Goal: Transaction & Acquisition: Purchase product/service

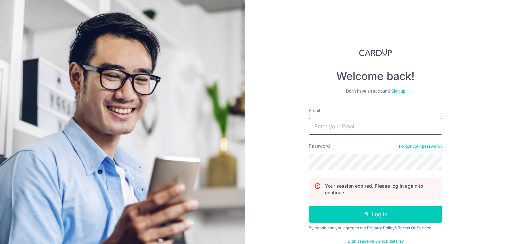
click at [350, 130] on input "Email" at bounding box center [376, 126] width 134 height 17
type input "[EMAIL_ADDRESS][DOMAIN_NAME]"
click at [309, 205] on button "Log in" at bounding box center [376, 213] width 134 height 17
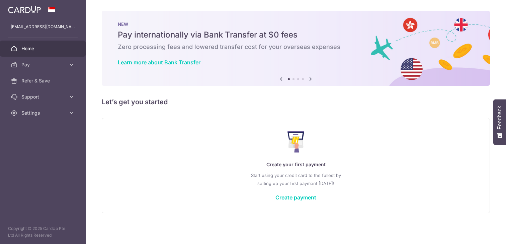
click at [190, 110] on div "× Pause Schedule Pause all future payments in this series Pause just this one p…" at bounding box center [296, 122] width 420 height 244
click at [204, 157] on div "Create your first payment Start using your credit card to the fullest by settin…" at bounding box center [295, 164] width 371 height 79
click at [305, 196] on link "Create payment" at bounding box center [295, 197] width 41 height 7
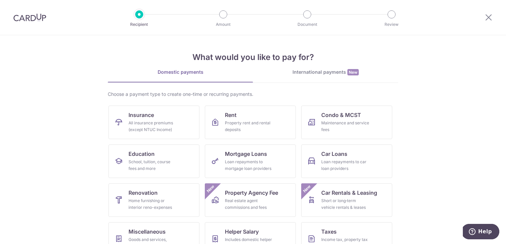
scroll to position [56, 0]
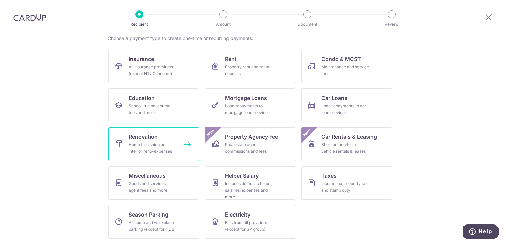
click at [177, 147] on link "Renovation Home furnishing or interior reno-expenses" at bounding box center [153, 143] width 91 height 33
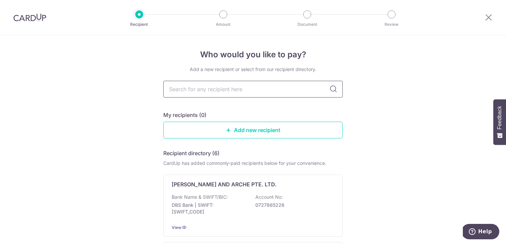
click at [264, 90] on input "text" at bounding box center [252, 89] width 179 height 17
type input "Leecon"
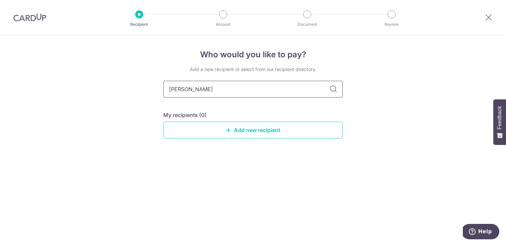
type input "Lee Con"
click at [265, 90] on input "Lee Con" at bounding box center [252, 89] width 179 height 17
click at [265, 129] on link "Add new recipient" at bounding box center [252, 129] width 179 height 17
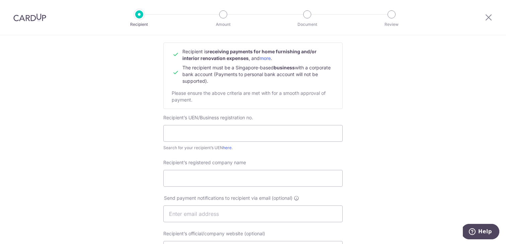
scroll to position [67, 0]
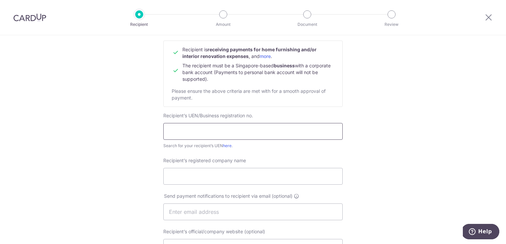
click at [247, 130] on input "text" at bounding box center [252, 131] width 179 height 17
paste input "202209350K"
type input "202209350K"
click at [244, 152] on form "Recipient’s company details Recipient is receiving payments for home furnishing…" at bounding box center [252, 232] width 179 height 416
click at [247, 173] on input "Recipient’s registered company name" at bounding box center [252, 176] width 179 height 17
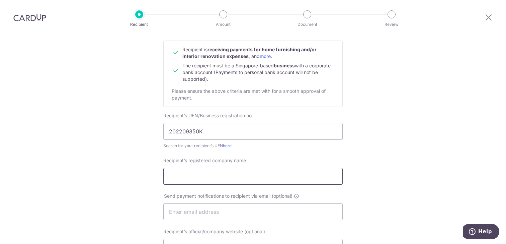
paste input "Leecon Pte Lt"
type input "Leecon Pte Ltd"
click at [262, 210] on input "text" at bounding box center [252, 211] width 179 height 17
type input "sharkey1314@gmail.com"
click at [267, 190] on div "Recipient’s registered company name Leecon Pte Ltd" at bounding box center [252, 174] width 187 height 35
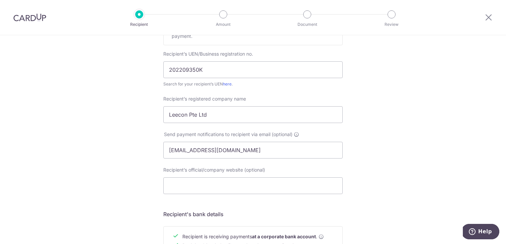
scroll to position [139, 0]
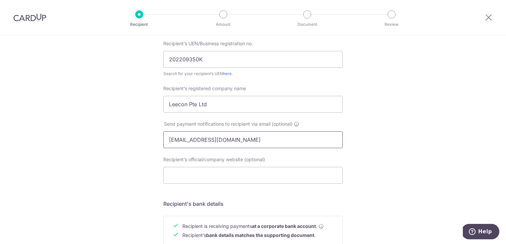
click at [267, 143] on input "sharkey1314@gmail.com" at bounding box center [252, 139] width 179 height 17
click at [277, 162] on div "Recipient’s official/company website (optional)" at bounding box center [252, 169] width 179 height 27
click at [272, 195] on form "Recipient’s company details Recipient is receiving payments for home furnishing…" at bounding box center [252, 160] width 179 height 416
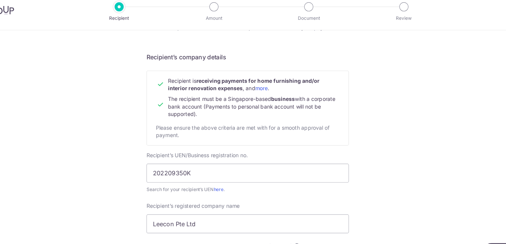
scroll to position [37, 0]
click at [271, 136] on div "Recipient is receiving payments for home furnishing and/or interior renovation …" at bounding box center [252, 103] width 179 height 66
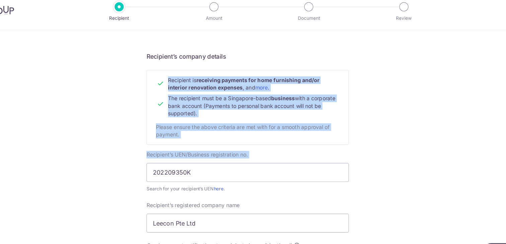
drag, startPoint x: 272, startPoint y: 146, endPoint x: 301, endPoint y: 62, distance: 89.0
click at [301, 61] on h5 "Recipient’s company details" at bounding box center [252, 58] width 179 height 8
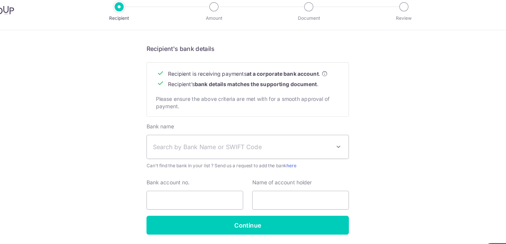
scroll to position [295, 0]
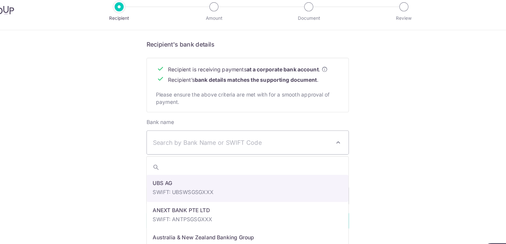
click at [275, 135] on span "Search by Bank Name or SWIFT Code" at bounding box center [247, 134] width 157 height 8
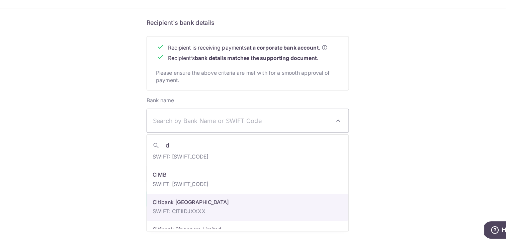
scroll to position [0, 0]
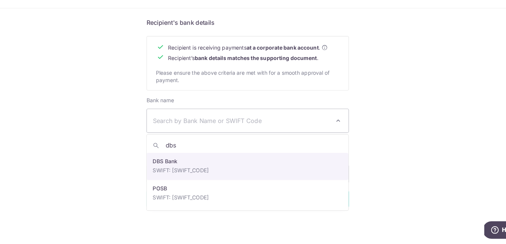
type input "dbs"
select select "6"
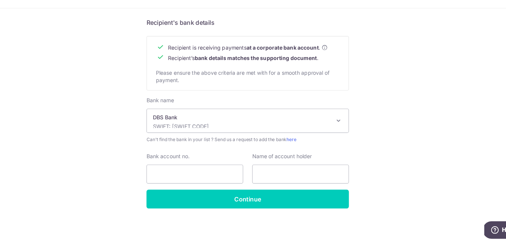
click at [186, 179] on input "Bank account no." at bounding box center [206, 181] width 86 height 17
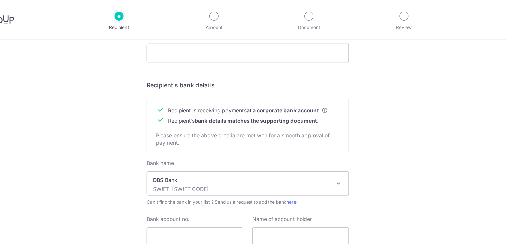
scroll to position [295, 0]
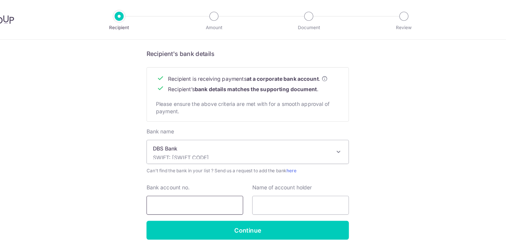
click at [180, 180] on input "Bank account no." at bounding box center [206, 181] width 86 height 17
click at [280, 133] on p "DBS Bank" at bounding box center [247, 131] width 157 height 7
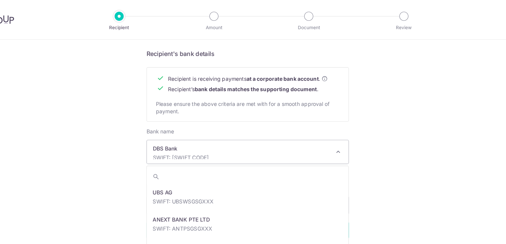
scroll to position [506, 0]
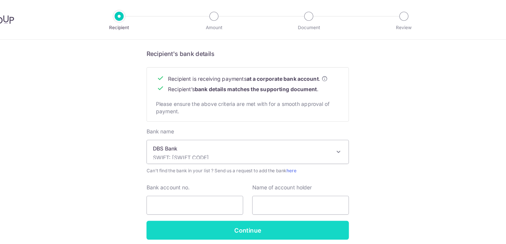
click at [247, 203] on input "Continue" at bounding box center [252, 203] width 179 height 17
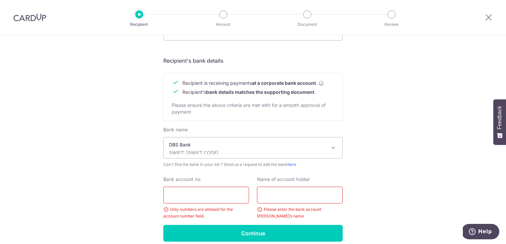
scroll to position [287, 0]
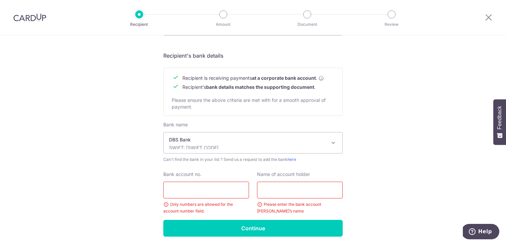
click at [247, 138] on p "DBS Bank" at bounding box center [247, 139] width 157 height 7
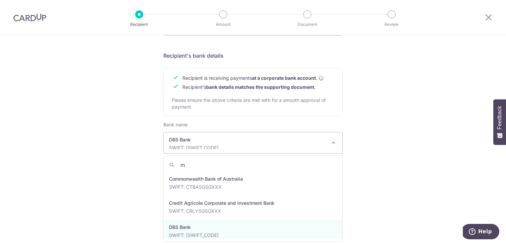
scroll to position [0, 0]
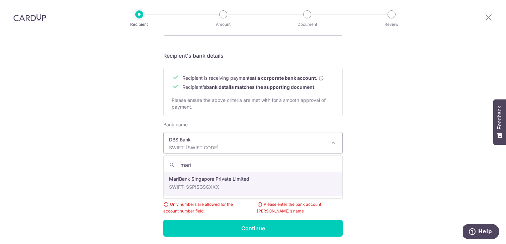
type input "mari"
select select "22890"
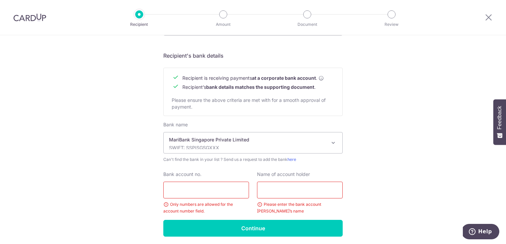
click at [215, 188] on input "Bank account no." at bounding box center [206, 189] width 86 height 17
type input "243369518"
paste input "Leecon Pte Ltd"
type input "Leecon Pte Ltd"
click at [366, 170] on div "Who would you like to pay? Your recipient does not need a CardUp account to rec…" at bounding box center [253, 7] width 506 height 519
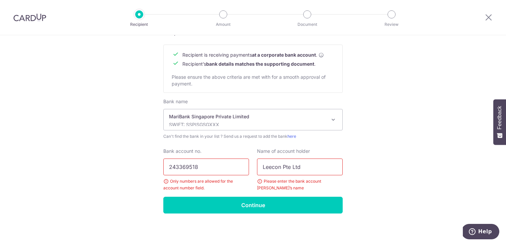
scroll to position [311, 0]
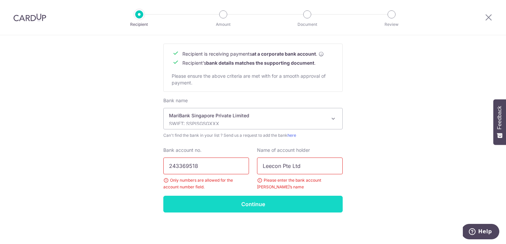
click at [297, 202] on input "Continue" at bounding box center [252, 203] width 179 height 17
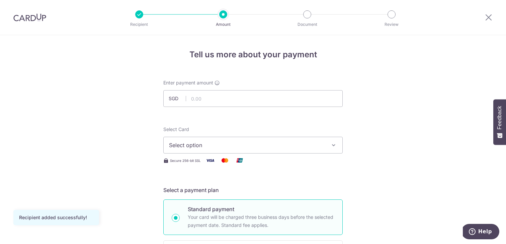
click at [280, 145] on span "Select option" at bounding box center [247, 145] width 156 height 8
click at [273, 161] on span "Add credit card" at bounding box center [259, 163] width 156 height 7
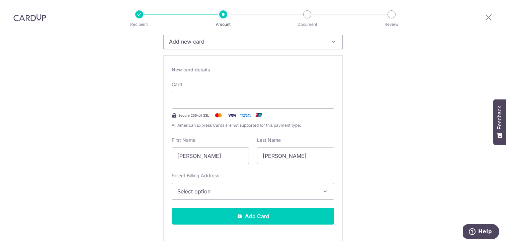
scroll to position [107, 0]
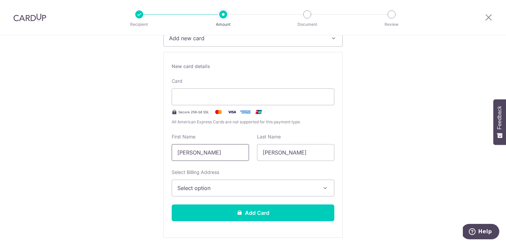
click at [217, 158] on input "[PERSON_NAME]" at bounding box center [210, 152] width 77 height 17
click at [223, 187] on span "Select option" at bounding box center [246, 188] width 139 height 8
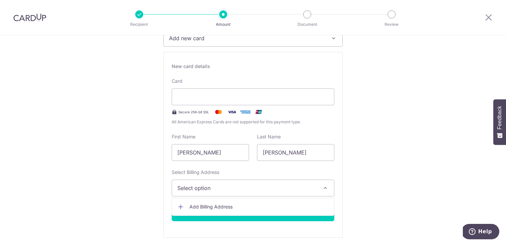
click at [223, 204] on span "Add Billing Address" at bounding box center [258, 206] width 139 height 7
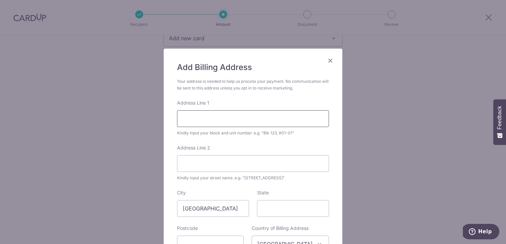
click at [259, 120] on input "Address Line 1" at bounding box center [253, 118] width 152 height 17
type input "JURONG WEST STREET 91 BLOCK 950 #05-621"
type input "SINGAPORE"
type input "640950"
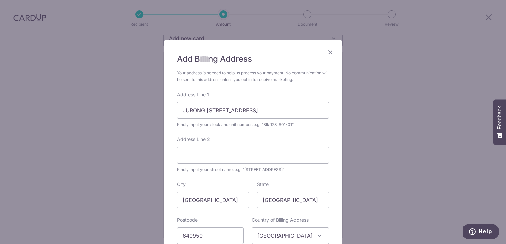
click at [248, 138] on div "Address Line 2 Kindly input your street name. e.g. "Hougang Street 10"" at bounding box center [253, 154] width 152 height 37
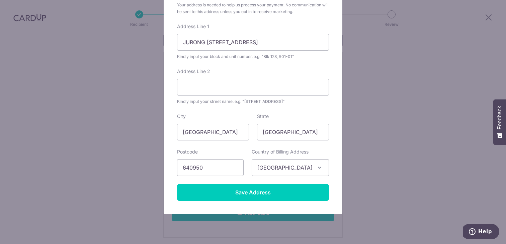
scroll to position [95, 0]
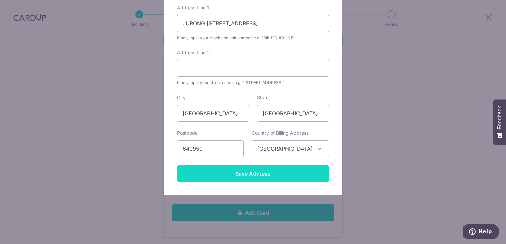
click at [270, 173] on input "Save Address" at bounding box center [253, 173] width 152 height 17
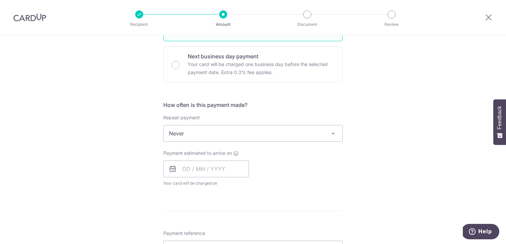
scroll to position [371, 0]
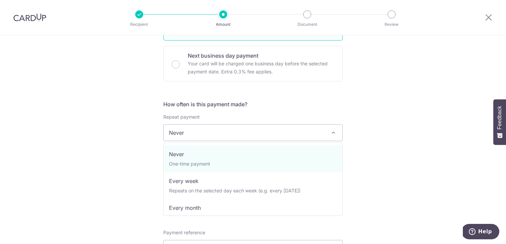
click at [274, 130] on span "Never" at bounding box center [253, 132] width 179 height 16
click at [290, 91] on form "Enter payment amount SGD Recipient added successfully! Select Card Add new card…" at bounding box center [252, 84] width 179 height 752
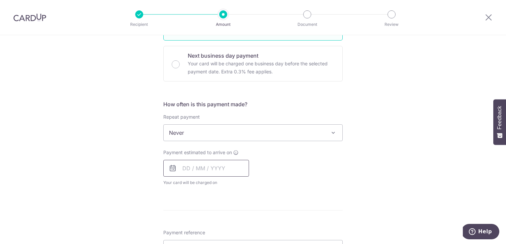
click at [223, 168] on input "text" at bounding box center [206, 168] width 86 height 17
click at [204, 230] on link "9" at bounding box center [203, 229] width 11 height 11
type input "[DATE]"
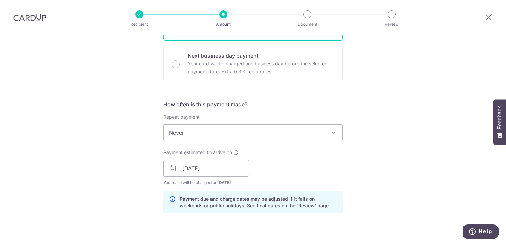
click at [286, 170] on div "Payment estimated to arrive on 09/09/2025 Prev Next Sep Oct Nov Dec 2025 2026 2…" at bounding box center [252, 167] width 187 height 37
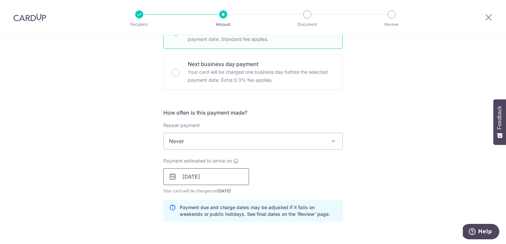
click at [206, 182] on input "[DATE]" at bounding box center [206, 176] width 86 height 17
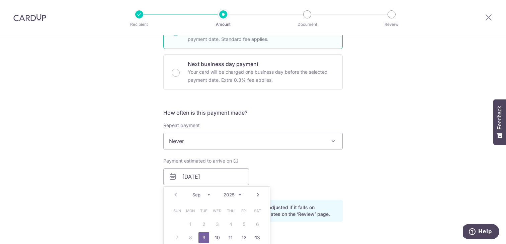
click at [289, 170] on div "Payment estimated to arrive on 09/09/2025 Prev Next Sep Oct Nov Dec 2025 2026 2…" at bounding box center [252, 175] width 187 height 37
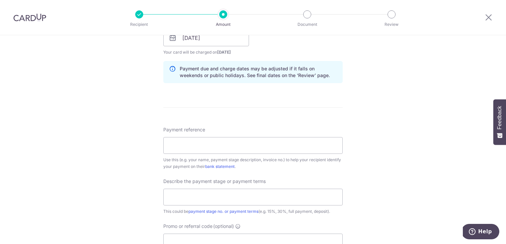
scroll to position [509, 0]
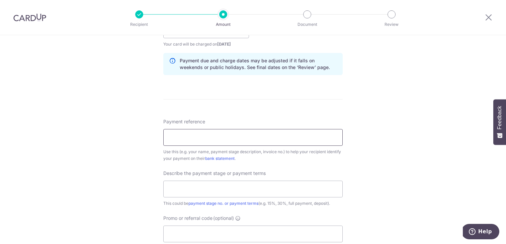
click at [193, 132] on input "Payment reference" at bounding box center [252, 137] width 179 height 17
paste input "TPY Ridge 402A 36-604 Hacking 50%"
type input "TPY Ridge 402A 36-604 Hacking 50%"
click at [216, 187] on input "text" at bounding box center [252, 188] width 179 height 17
paste input "TPY Ridge 402A 36-604 Hacking 50%"
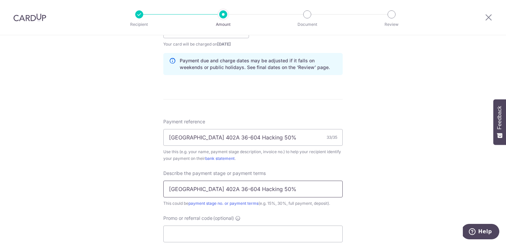
type input "TPY Ridge 402A 36-604 Hacking 50%"
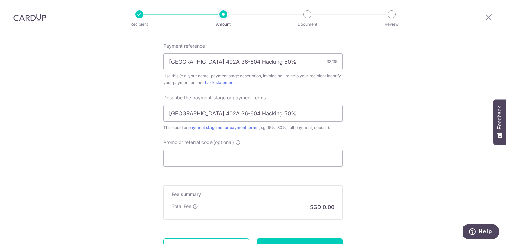
scroll to position [587, 0]
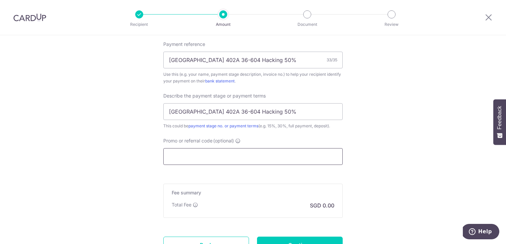
click at [179, 155] on input "Promo or referral code (optional)" at bounding box center [252, 156] width 179 height 17
paste input "RENO25ONE"
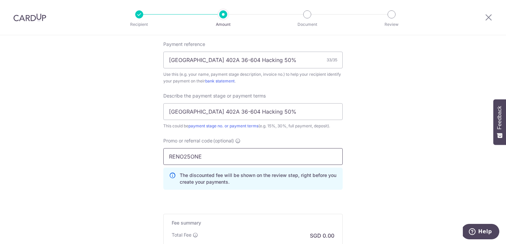
type input "RENO25ONE"
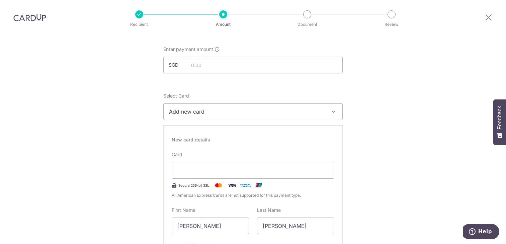
scroll to position [0, 0]
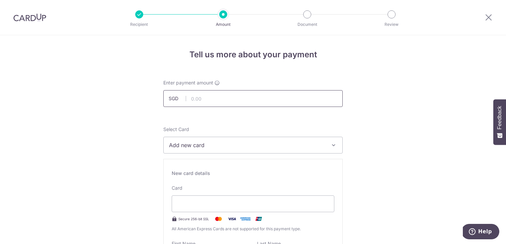
click at [218, 104] on input "text" at bounding box center [252, 98] width 179 height 17
type input "1,300.00"
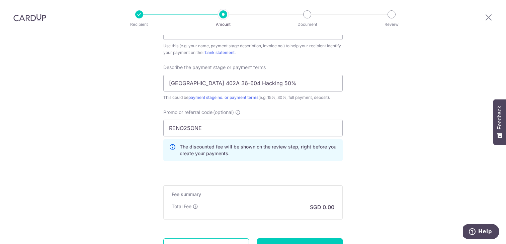
scroll to position [676, 0]
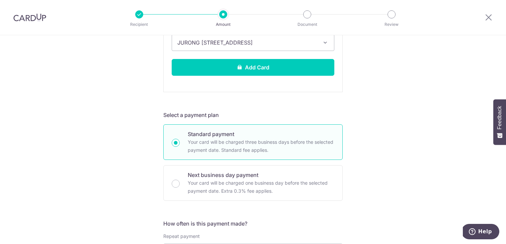
scroll to position [248, 0]
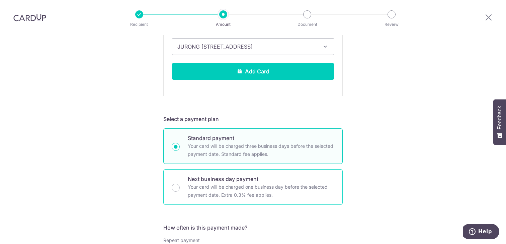
click at [229, 186] on p "Your card will be charged one business day before the selected payment date. Ex…" at bounding box center [261, 191] width 147 height 16
click at [180, 186] on input "Next business day payment Your card will be charged one business day before the…" at bounding box center [176, 187] width 8 height 8
radio input "false"
radio input "true"
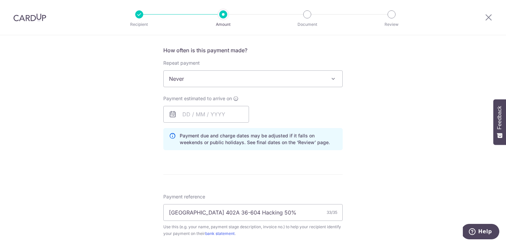
scroll to position [119, 0]
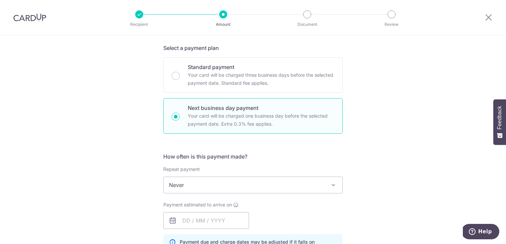
scroll to position [190, 0]
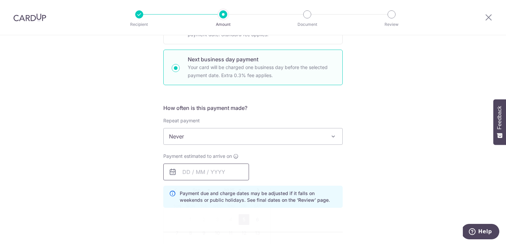
click at [225, 171] on input "text" at bounding box center [206, 171] width 86 height 17
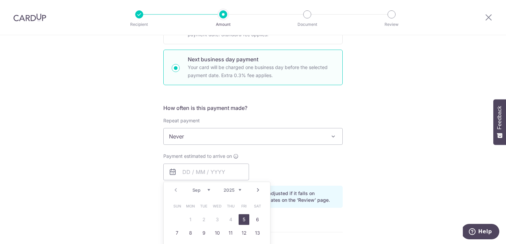
click at [243, 220] on link "5" at bounding box center [244, 219] width 11 height 11
type input "05/09/2025"
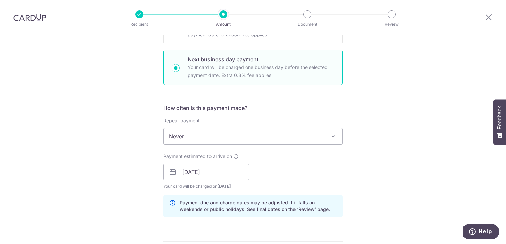
click at [257, 174] on div "Payment estimated to arrive on 05/09/2025 Prev Next Sep Oct Nov Dec 2025 2026 2…" at bounding box center [252, 171] width 187 height 37
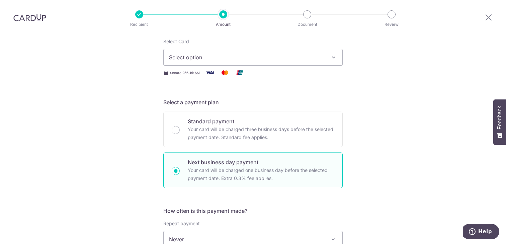
scroll to position [84, 0]
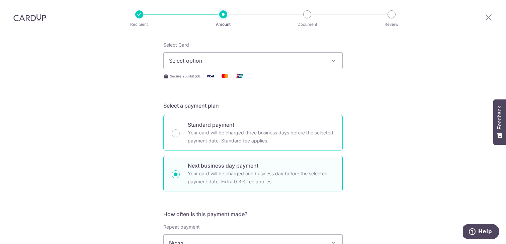
click at [261, 134] on p "Your card will be charged three business days before the selected payment date.…" at bounding box center [261, 136] width 147 height 16
click at [180, 134] on input "Standard payment Your card will be charged three business days before the selec…" at bounding box center [176, 133] width 8 height 8
radio input "true"
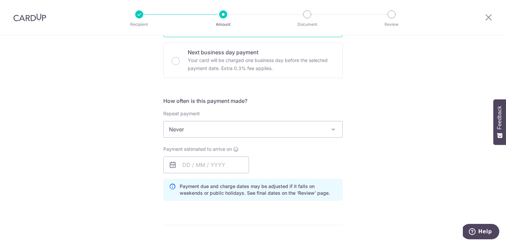
scroll to position [201, 0]
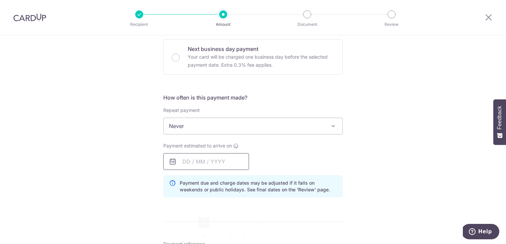
click at [230, 163] on input "text" at bounding box center [206, 161] width 86 height 17
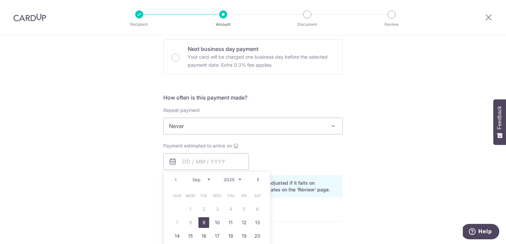
click at [204, 221] on link "9" at bounding box center [203, 222] width 11 height 11
type input "09/09/2025"
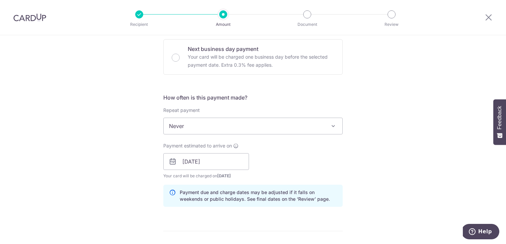
click at [276, 153] on div "Payment estimated to arrive on 09/09/2025 Prev Next Sep Oct Nov Dec 2025 2026 2…" at bounding box center [252, 160] width 187 height 37
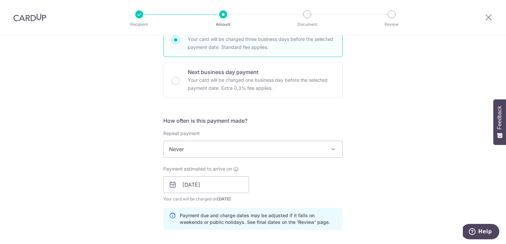
scroll to position [178, 0]
click at [272, 177] on div "Payment estimated to arrive on 09/09/2025 Prev Next Sep Oct Nov Dec 2025 2026 2…" at bounding box center [252, 183] width 187 height 37
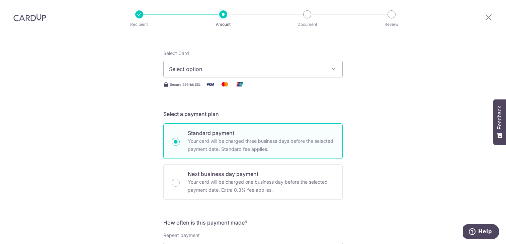
scroll to position [75, 0]
drag, startPoint x: 272, startPoint y: 232, endPoint x: 269, endPoint y: 211, distance: 20.3
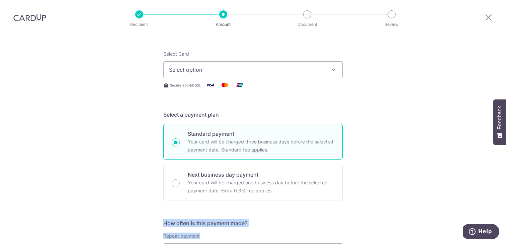
drag, startPoint x: 269, startPoint y: 211, endPoint x: 274, endPoint y: 233, distance: 22.2
click at [274, 233] on div "Repeat payment Never Every week Every month Every quarter Every half a year Nev…" at bounding box center [252, 245] width 179 height 27
drag, startPoint x: 274, startPoint y: 233, endPoint x: 271, endPoint y: 216, distance: 17.0
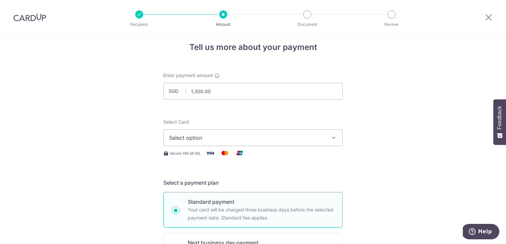
scroll to position [3, 0]
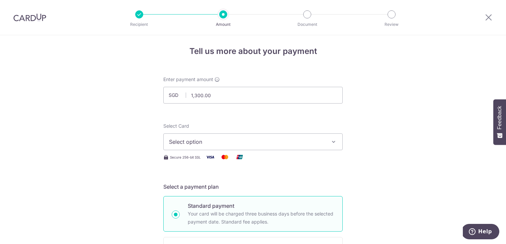
click at [267, 143] on span "Select option" at bounding box center [247, 142] width 156 height 8
click at [266, 125] on div "Select Card Select option Add credit card" at bounding box center [252, 135] width 179 height 27
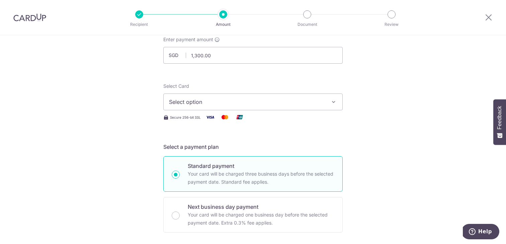
scroll to position [39, 0]
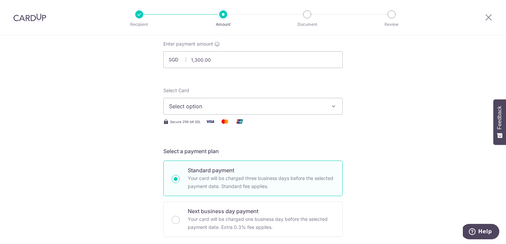
click at [264, 105] on span "Select option" at bounding box center [247, 106] width 156 height 8
click at [264, 122] on span "Add credit card" at bounding box center [259, 124] width 156 height 7
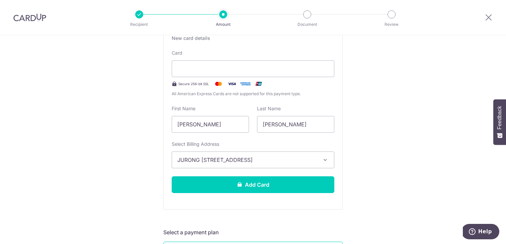
scroll to position [141, 0]
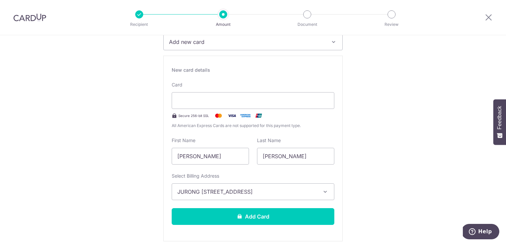
scroll to position [104, 0]
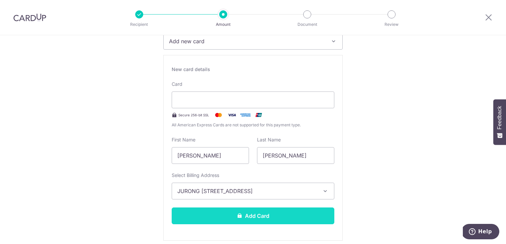
click at [244, 214] on button "Add Card" at bounding box center [253, 215] width 163 height 17
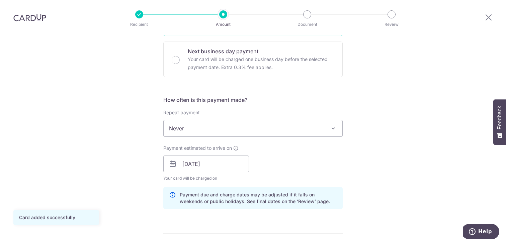
scroll to position [216, 0]
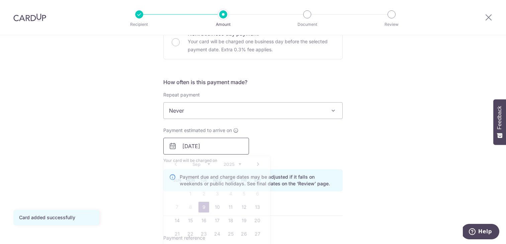
click at [183, 143] on input "[DATE]" at bounding box center [206, 146] width 86 height 17
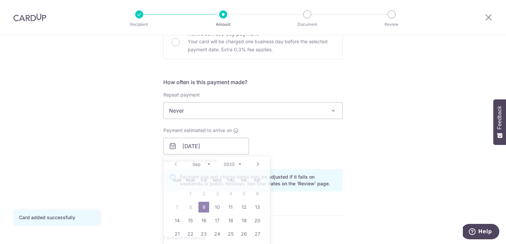
click at [141, 150] on div "Tell us more about your payment Enter payment amount SGD 1,300.00 1300.00 Card …" at bounding box center [253, 158] width 506 height 678
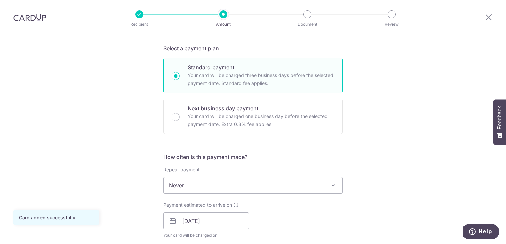
scroll to position [138, 0]
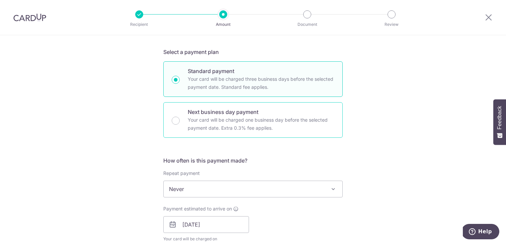
click at [195, 115] on p "Next business day payment" at bounding box center [261, 112] width 147 height 8
click at [180, 116] on input "Next business day payment Your card will be charged one business day before the…" at bounding box center [176, 120] width 8 height 8
radio input "false"
radio input "true"
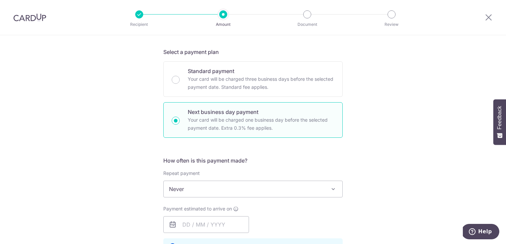
click at [137, 154] on div "Tell us more about your payment Enter payment amount SGD 1,300.00 1300.00 Card …" at bounding box center [253, 247] width 506 height 701
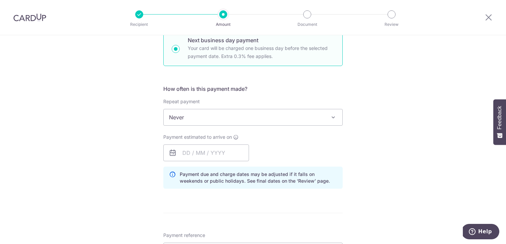
scroll to position [210, 0]
click at [207, 115] on span "Never" at bounding box center [253, 116] width 179 height 16
click at [193, 147] on input "text" at bounding box center [206, 151] width 86 height 17
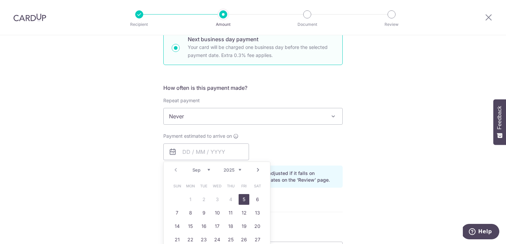
click at [244, 198] on link "5" at bounding box center [244, 199] width 11 height 11
type input "[DATE]"
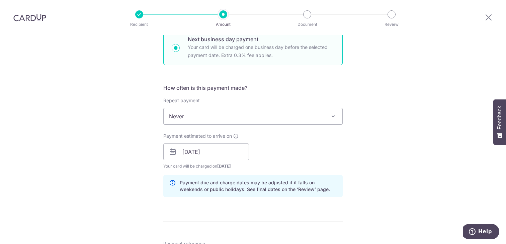
click at [128, 184] on div "Tell us more about your payment Enter payment amount SGD 1,300.00 1300.00 Card …" at bounding box center [253, 180] width 506 height 710
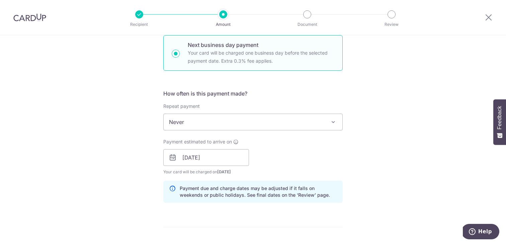
scroll to position [203, 0]
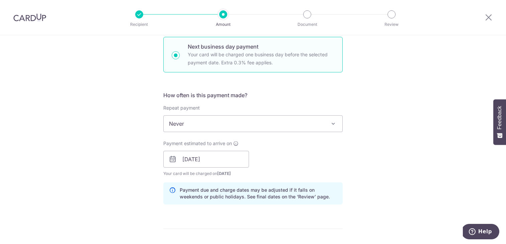
click at [140, 184] on div "Tell us more about your payment Enter payment amount SGD 1,300.00 1300.00 Card …" at bounding box center [253, 187] width 506 height 710
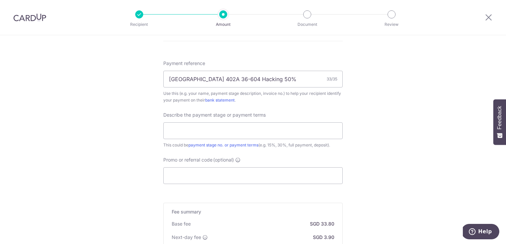
scroll to position [392, 0]
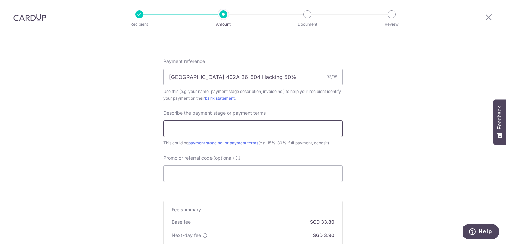
click at [250, 126] on input "text" at bounding box center [252, 128] width 179 height 17
paste input "RENO25ONE"
type input "RENO25ONE"
click at [235, 175] on input "Promo or referral code (optional)" at bounding box center [252, 173] width 179 height 17
paste input "RENO25ONE"
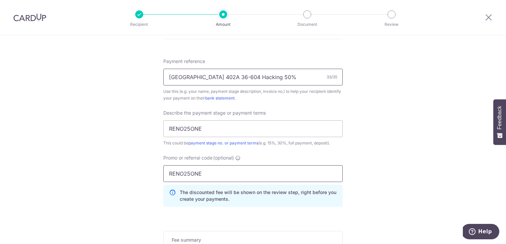
type input "RENO25ONE"
click at [291, 77] on input "TPY Ridge 402A 36-604 Hacking 50%" at bounding box center [252, 77] width 179 height 17
click at [261, 132] on input "RENO25ONE" at bounding box center [252, 128] width 179 height 17
paste input "TPY Ridge 402A 36-604 Hacking 50%"
type input "TPY Ridge 402A 36-604 Hacking 50%"
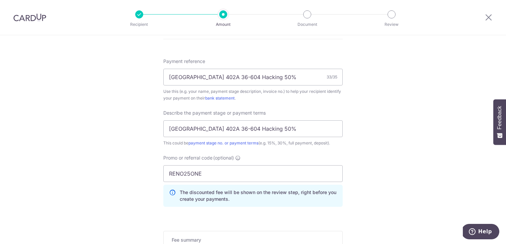
click at [132, 174] on div "Tell us more about your payment Enter payment amount SGD 1,300.00 1300.00 Card …" at bounding box center [253, 13] width 506 height 740
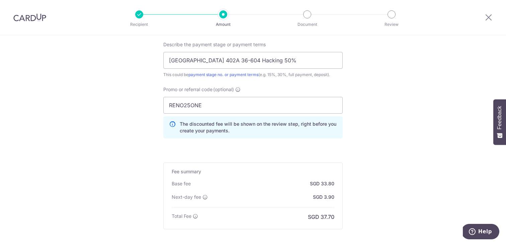
scroll to position [460, 0]
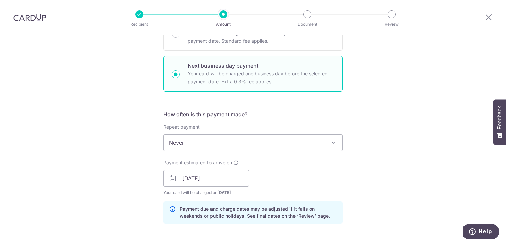
scroll to position [183, 0]
click at [273, 183] on div "Payment estimated to arrive on 05/09/2025 Prev Next Sep Oct Nov Dec 2025 2026 2…" at bounding box center [252, 178] width 187 height 37
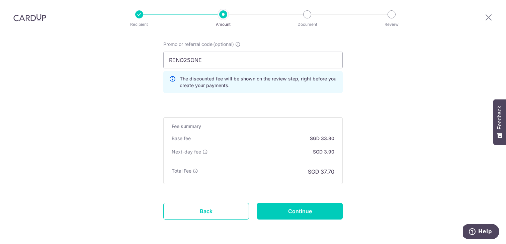
scroll to position [496, 0]
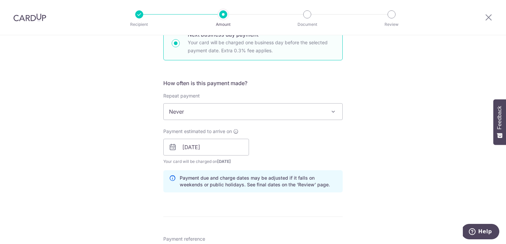
scroll to position [153, 0]
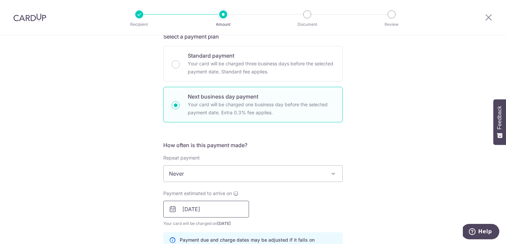
click at [231, 206] on input "05/09/2025" at bounding box center [206, 208] width 86 height 17
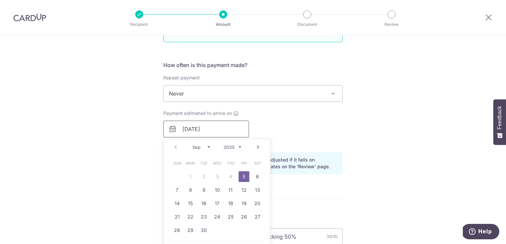
scroll to position [235, 0]
click at [339, 134] on div "Payment estimated to arrive on 05/09/2025 Prev Next Sep Oct Nov Dec 2025 2026 2…" at bounding box center [252, 126] width 187 height 37
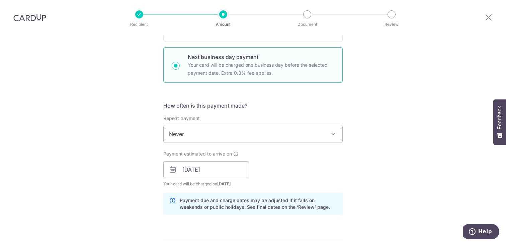
scroll to position [190, 0]
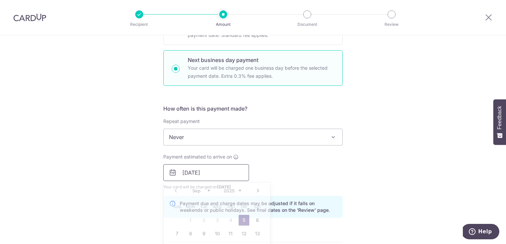
click at [235, 169] on input "05/09/2025" at bounding box center [206, 172] width 86 height 17
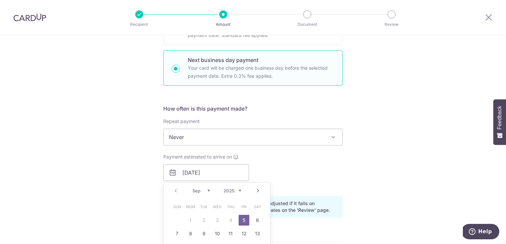
click at [243, 219] on link "5" at bounding box center [244, 219] width 11 height 11
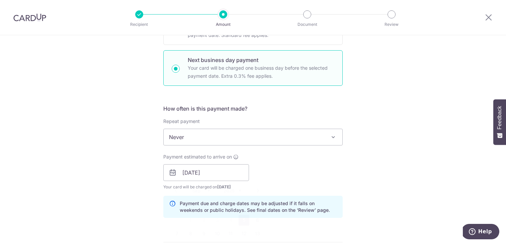
click at [305, 164] on div "Payment estimated to arrive on 05/09/2025 Prev Next Sep Oct Nov Dec 2025 2026 2…" at bounding box center [252, 171] width 187 height 37
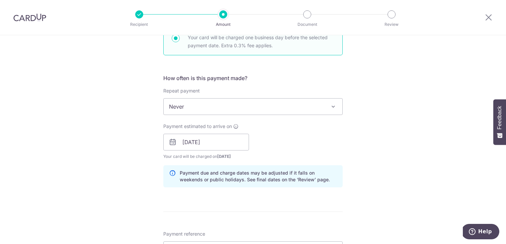
scroll to position [221, 0]
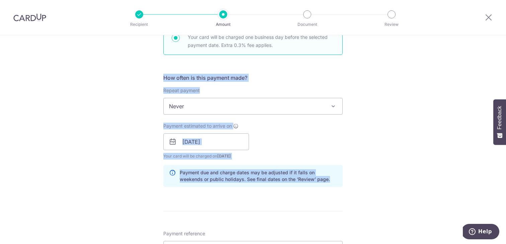
drag, startPoint x: 319, startPoint y: 186, endPoint x: 327, endPoint y: 71, distance: 115.1
click at [327, 71] on form "Enter payment amount SGD 1,300.00 1300.00 Card added successfully Select Card *…" at bounding box center [252, 191] width 179 height 665
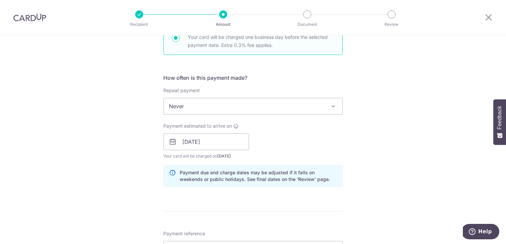
click at [329, 66] on form "Enter payment amount SGD 1,300.00 1300.00 Card added successfully Select Card *…" at bounding box center [252, 191] width 179 height 665
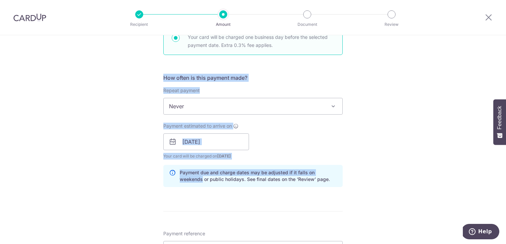
drag, startPoint x: 329, startPoint y: 66, endPoint x: 328, endPoint y: 175, distance: 109.1
click at [329, 175] on form "Enter payment amount SGD 1,300.00 1300.00 Card added successfully Select Card *…" at bounding box center [252, 191] width 179 height 665
click at [328, 175] on p "Payment due and charge dates may be adjusted if it falls on weekends or public …" at bounding box center [258, 175] width 157 height 13
drag, startPoint x: 328, startPoint y: 186, endPoint x: 337, endPoint y: 66, distance: 120.4
click at [337, 66] on form "Enter payment amount SGD 1,300.00 1300.00 Card added successfully Select Card *…" at bounding box center [252, 191] width 179 height 665
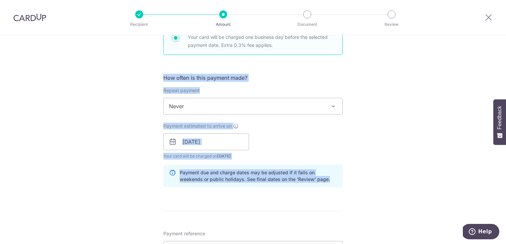
click at [337, 66] on form "Enter payment amount SGD 1,300.00 1300.00 Card added successfully Select Card *…" at bounding box center [252, 191] width 179 height 665
drag, startPoint x: 337, startPoint y: 66, endPoint x: 336, endPoint y: 182, distance: 115.4
click at [336, 182] on form "Enter payment amount SGD 1,300.00 1300.00 Card added successfully Select Card *…" at bounding box center [252, 191] width 179 height 665
click at [336, 182] on p "Payment due and charge dates may be adjusted if it falls on weekends or public …" at bounding box center [258, 175] width 157 height 13
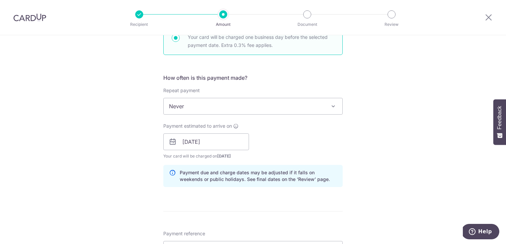
click at [348, 183] on div "Tell us more about your payment Enter payment amount SGD 1,300.00 1300.00 Card …" at bounding box center [253, 185] width 506 height 740
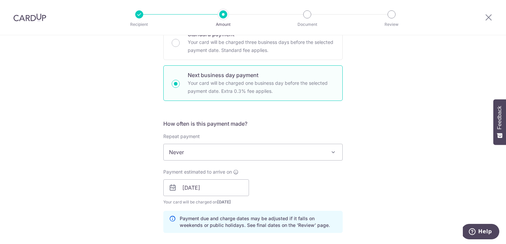
scroll to position [167, 0]
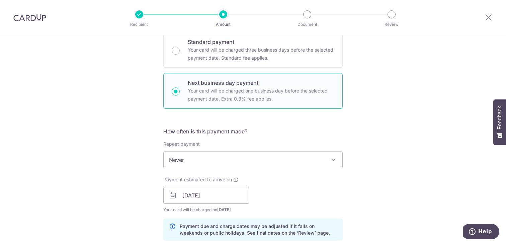
drag, startPoint x: 275, startPoint y: 48, endPoint x: 273, endPoint y: 142, distance: 94.1
click at [275, 48] on p "Your card will be charged three business days before the selected payment date.…" at bounding box center [261, 54] width 147 height 16
click at [180, 48] on input "Standard payment Your card will be charged three business days before the selec…" at bounding box center [176, 51] width 8 height 8
radio input "true"
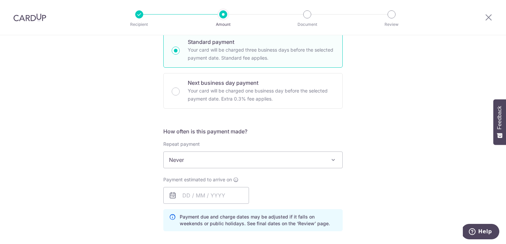
scroll to position [174, 0]
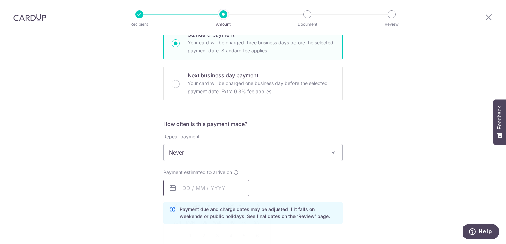
click at [223, 191] on input "text" at bounding box center [206, 187] width 86 height 17
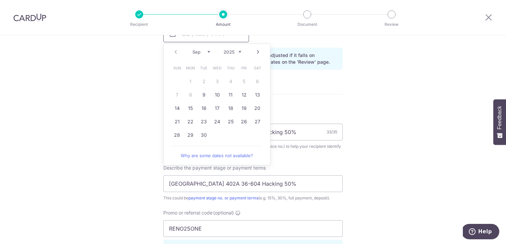
scroll to position [337, 0]
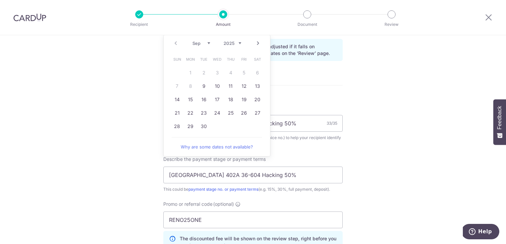
click at [403, 144] on div "Tell us more about your payment Enter payment amount SGD 1,300.00 1300.00 Card …" at bounding box center [253, 47] width 506 height 698
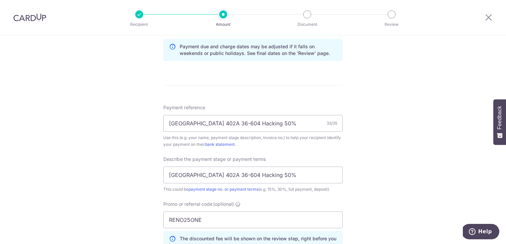
scroll to position [490, 0]
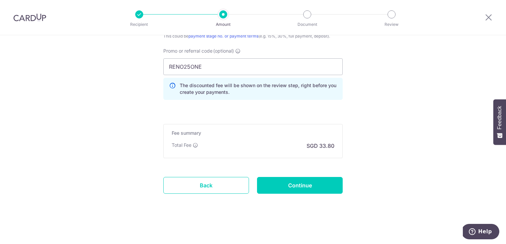
click at [320, 186] on input "Continue" at bounding box center [300, 185] width 86 height 17
type input "Create Schedule"
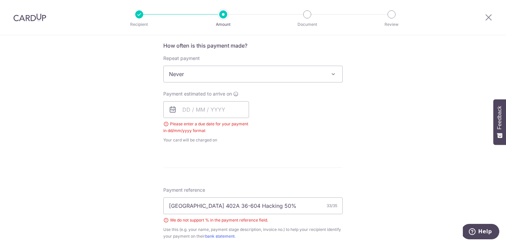
scroll to position [237, 0]
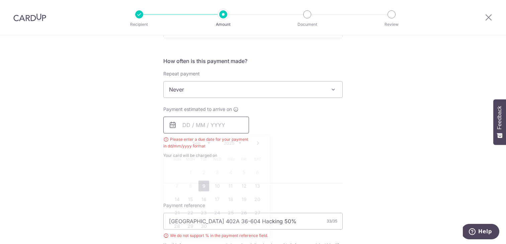
click at [218, 125] on input "text" at bounding box center [206, 124] width 86 height 17
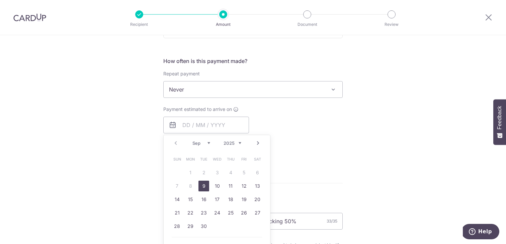
drag, startPoint x: 201, startPoint y: 186, endPoint x: 288, endPoint y: 145, distance: 96.3
click at [201, 186] on link "9" at bounding box center [203, 185] width 11 height 11
type input "[DATE]"
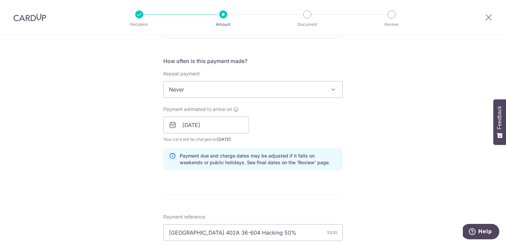
click at [301, 145] on div "How often is this payment made? Repeat payment Never Every week Every month Eve…" at bounding box center [252, 116] width 179 height 118
click at [250, 186] on form "Enter payment amount SGD 1,300.00 1300.00 Select Card **** 9565 Add credit card…" at bounding box center [252, 162] width 179 height 641
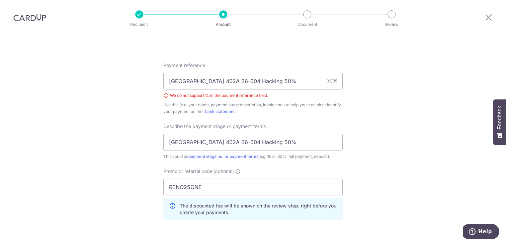
scroll to position [398, 0]
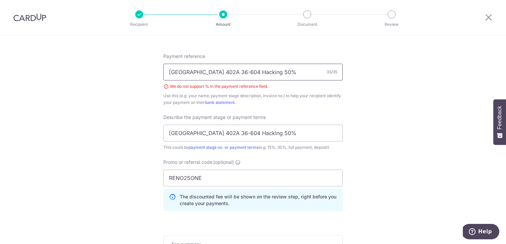
click at [286, 74] on input "[GEOGRAPHIC_DATA] 402A 36-604 Hacking 50%" at bounding box center [252, 72] width 179 height 17
type input "[GEOGRAPHIC_DATA] 402A 36-604 Hacking 50"
click at [299, 135] on input "[GEOGRAPHIC_DATA] 402A 36-604 Hacking 50%" at bounding box center [252, 132] width 179 height 17
type input "[GEOGRAPHIC_DATA] 402A 36-604 Hacking 50"
click at [301, 117] on div "Describe the payment stage or payment terms TPY Ridge 402A 36-604 Hacking 50 Th…" at bounding box center [252, 132] width 179 height 37
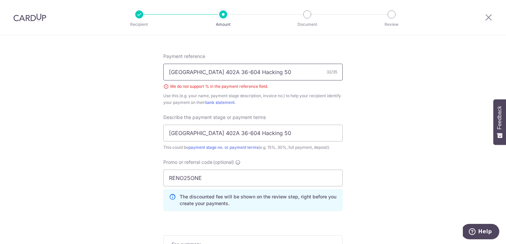
click at [273, 73] on input "TPY Ridge 402A 36-604 Hacking 50" at bounding box center [252, 72] width 179 height 17
click at [258, 73] on input "TPY Ridge 402A 36-604 Hacking half" at bounding box center [252, 72] width 179 height 17
type input "TPY Ridge 402A 36-604 Hacking 50"
click at [299, 107] on div "Payment reference TPY Ridge 402A 36-604 Hacking 50 32/35 We do not support % in…" at bounding box center [252, 134] width 179 height 163
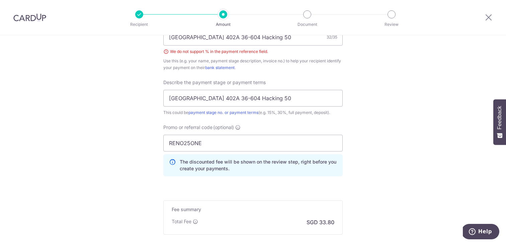
scroll to position [429, 0]
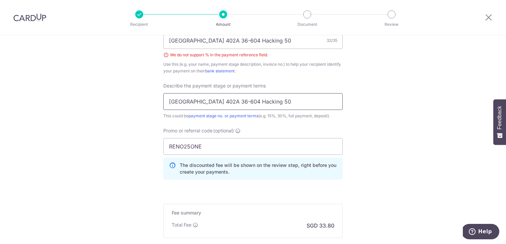
click at [299, 107] on input "TPY Ridge 402A 36-604 Hacking 50" at bounding box center [252, 101] width 179 height 17
type input "TPY Ridge 402A 36-604 Hacking 50%"
click at [311, 78] on div "Payment reference TPY Ridge 402A 36-604 Hacking 50 32/35 We do not support % in…" at bounding box center [252, 102] width 179 height 163
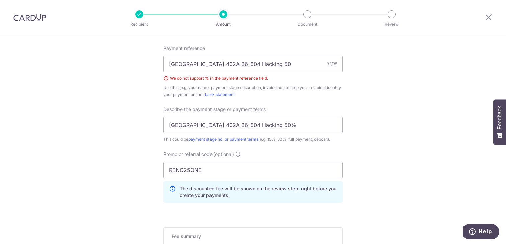
scroll to position [405, 0]
click at [296, 69] on input "TPY Ridge 402A 36-604 Hacking 50" at bounding box center [252, 65] width 179 height 17
type input "TPY Ridge 402A 36-604 Hacking"
click at [314, 100] on div "Payment reference TPY Ridge 402A 36-604 Hacking 29/35 We do not support % in th…" at bounding box center [252, 127] width 179 height 163
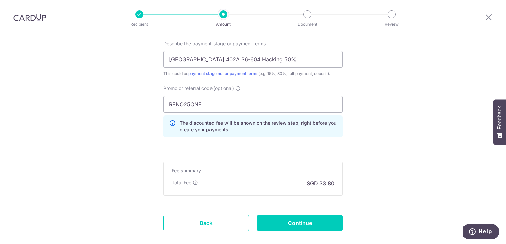
scroll to position [509, 0]
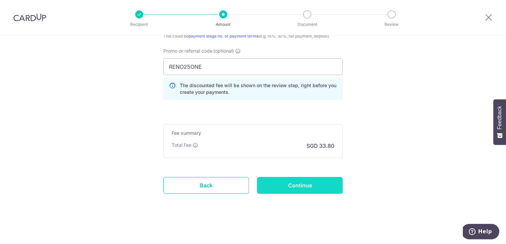
click at [307, 182] on input "Continue" at bounding box center [300, 185] width 86 height 17
type input "Create Schedule"
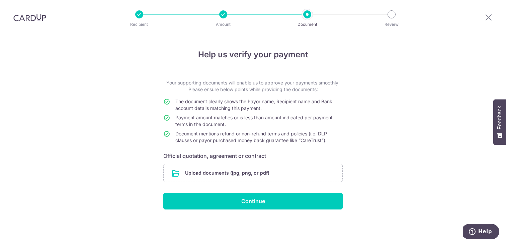
click at [302, 155] on h6 "Official quotation, agreement or contract" at bounding box center [252, 156] width 179 height 8
click at [321, 172] on input "file" at bounding box center [253, 172] width 179 height 17
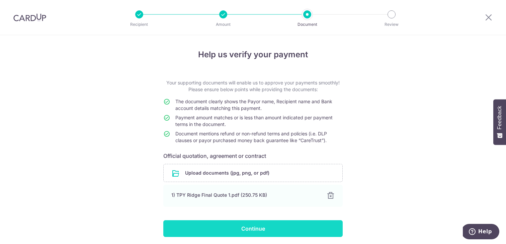
click at [293, 227] on input "Continue" at bounding box center [252, 228] width 179 height 17
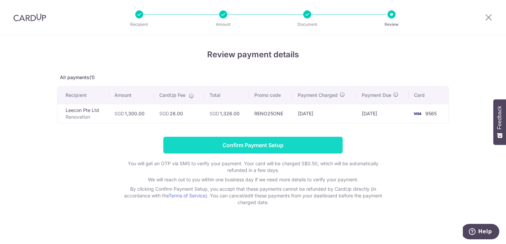
click at [178, 143] on input "Confirm Payment Setup" at bounding box center [252, 145] width 179 height 17
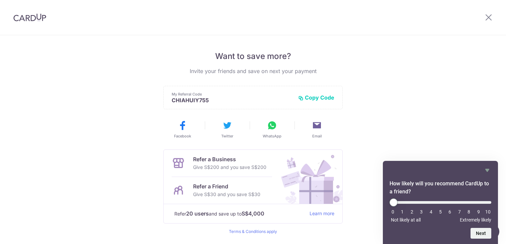
scroll to position [114, 0]
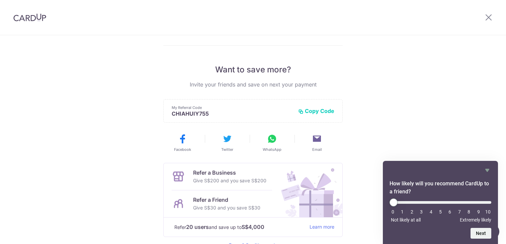
click at [377, 113] on div "Payment created! Hang tight, you’ll receive email updates on the status of the …" at bounding box center [253, 99] width 506 height 357
